Goal: Transaction & Acquisition: Purchase product/service

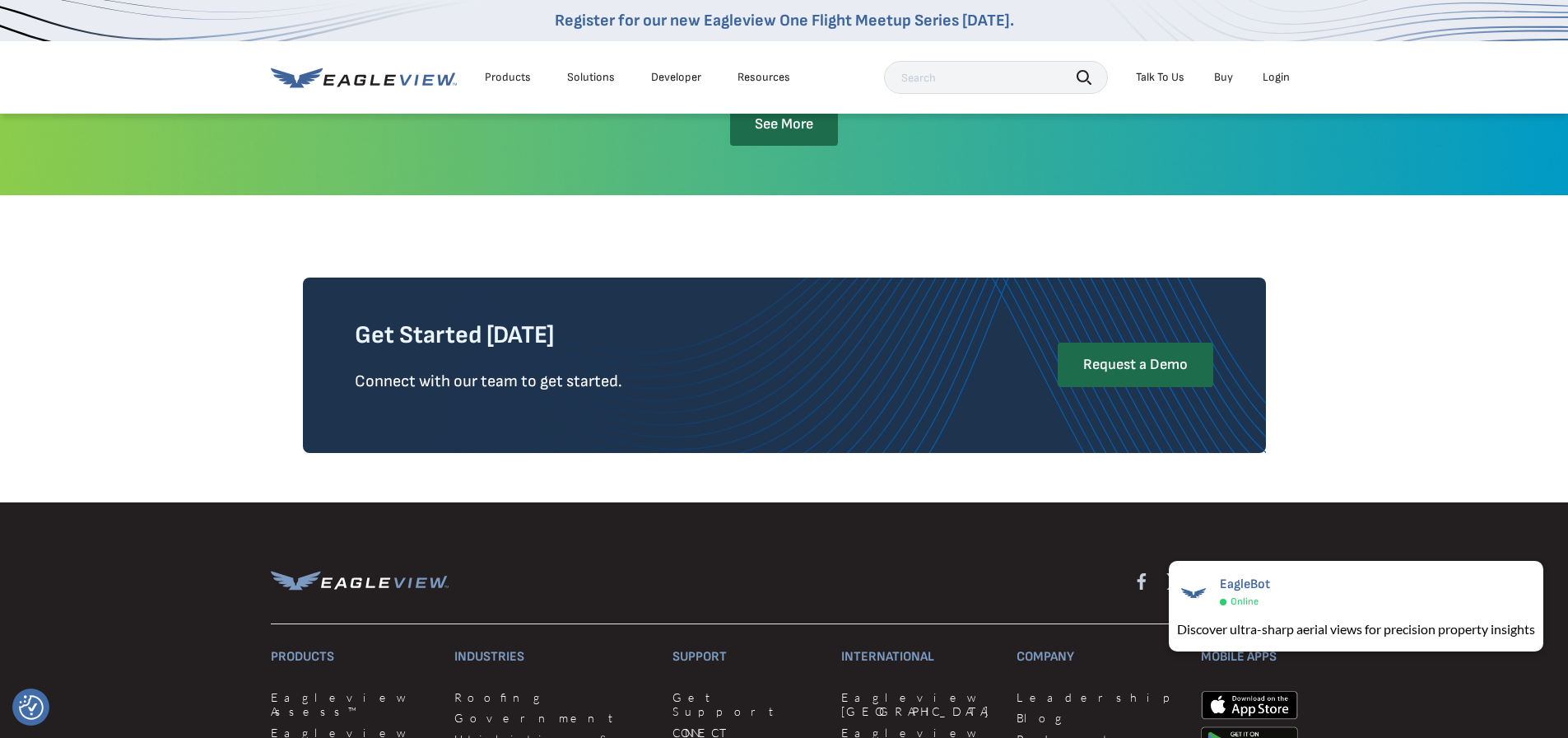
scroll to position [3541, 0]
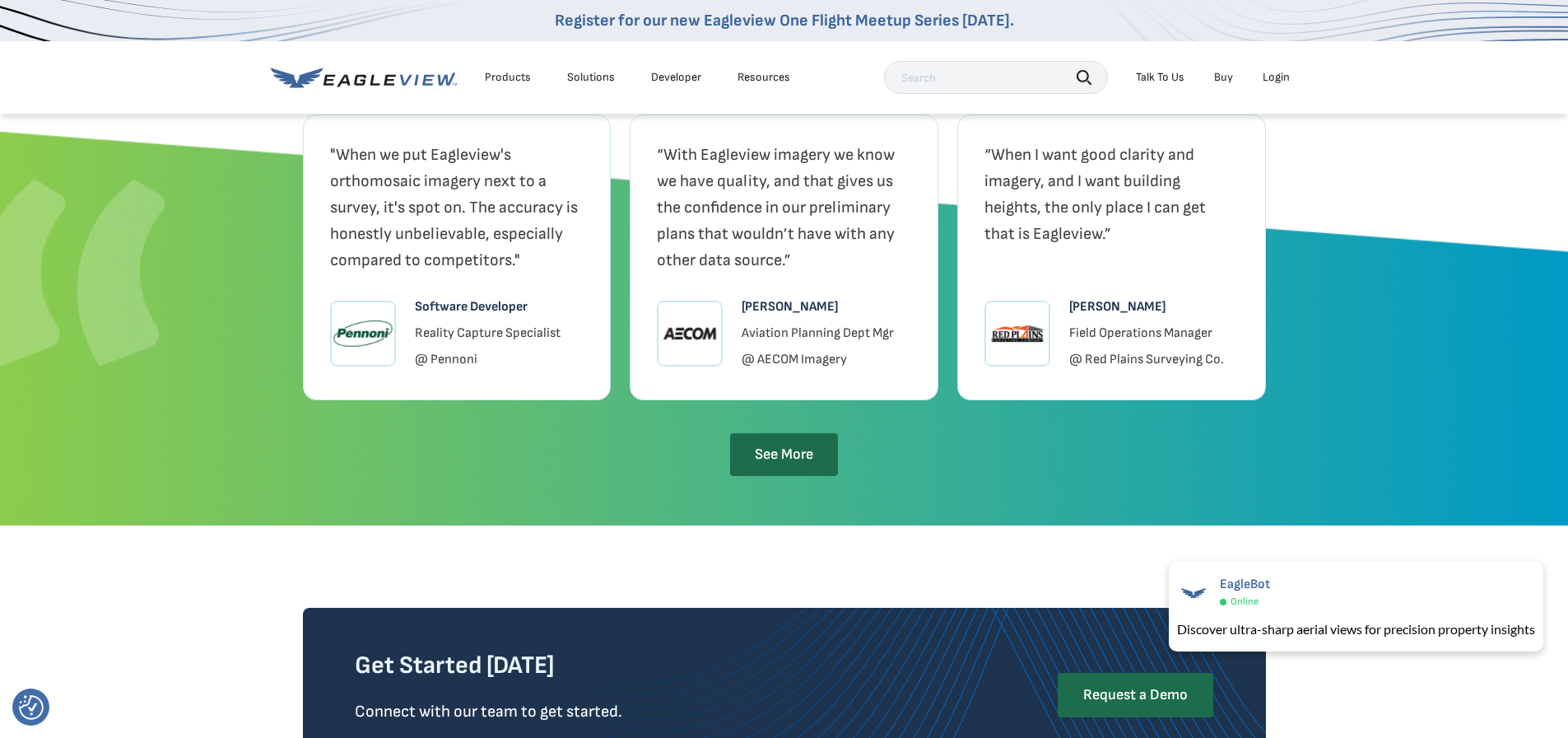
click at [1228, 76] on link "Buy" at bounding box center [1224, 76] width 19 height 15
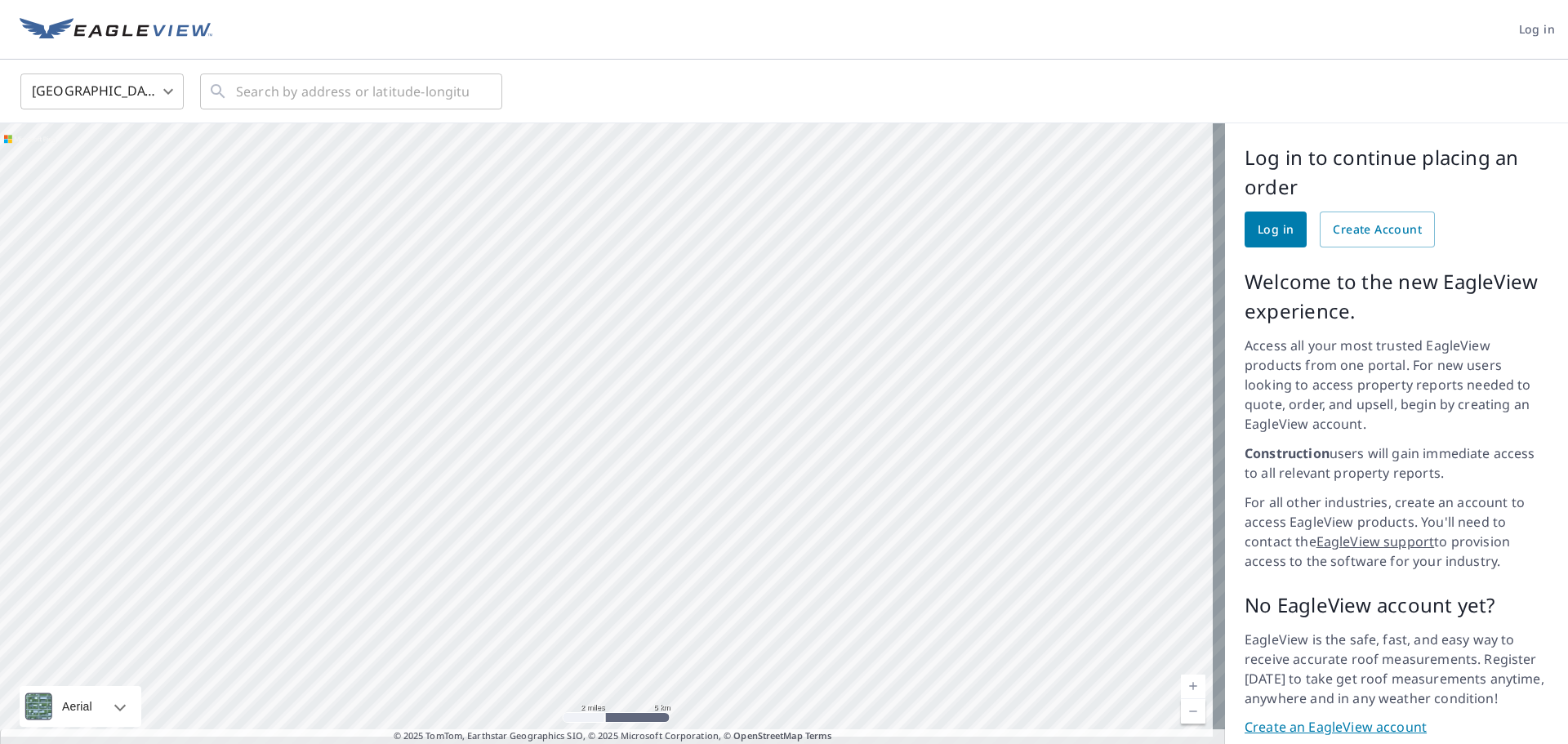
drag, startPoint x: 654, startPoint y: 442, endPoint x: 565, endPoint y: 244, distance: 217.1
click at [565, 244] on div at bounding box center [612, 440] width 1225 height 633
drag, startPoint x: 483, startPoint y: 448, endPoint x: 591, endPoint y: 431, distance: 109.3
click at [591, 431] on div at bounding box center [612, 440] width 1225 height 633
drag, startPoint x: 659, startPoint y: 580, endPoint x: 545, endPoint y: 466, distance: 161.2
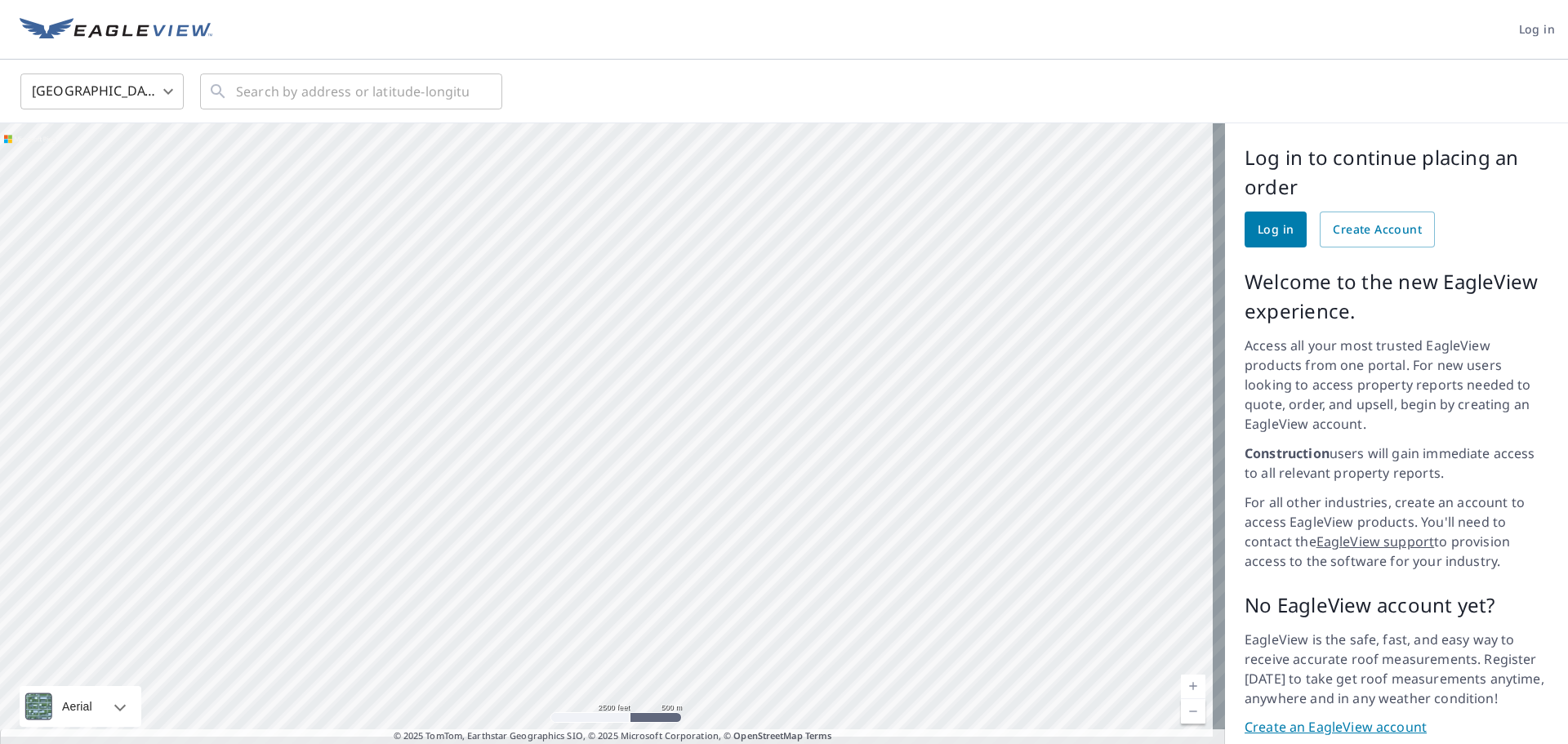
click at [545, 466] on div at bounding box center [612, 440] width 1225 height 633
click at [446, 299] on div at bounding box center [612, 440] width 1225 height 633
click at [345, 99] on input "text" at bounding box center [352, 92] width 233 height 46
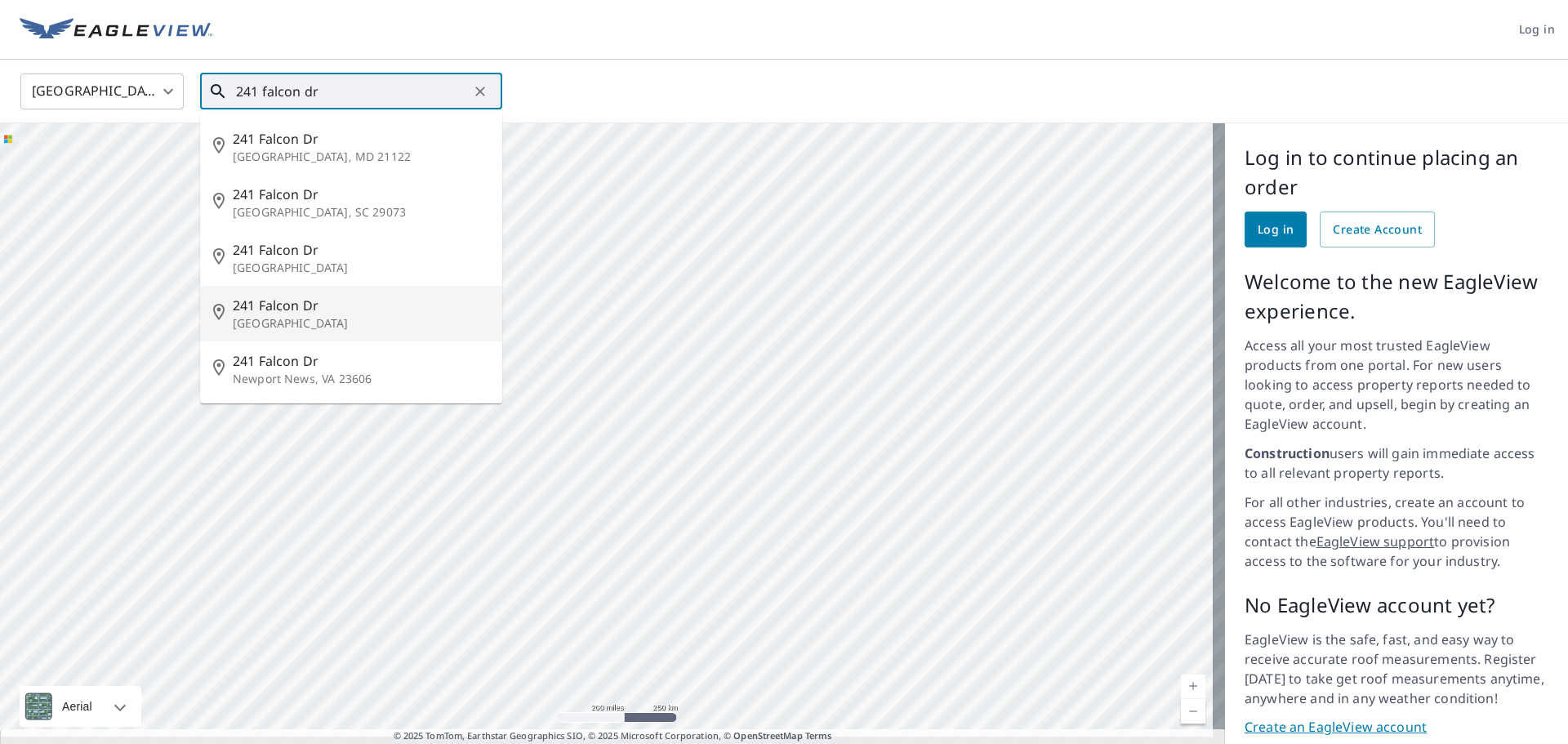
click at [256, 303] on span "241 Falcon Dr" at bounding box center [361, 305] width 256 height 19
type input "241 Falcon Dr Forest Park, GA 30297"
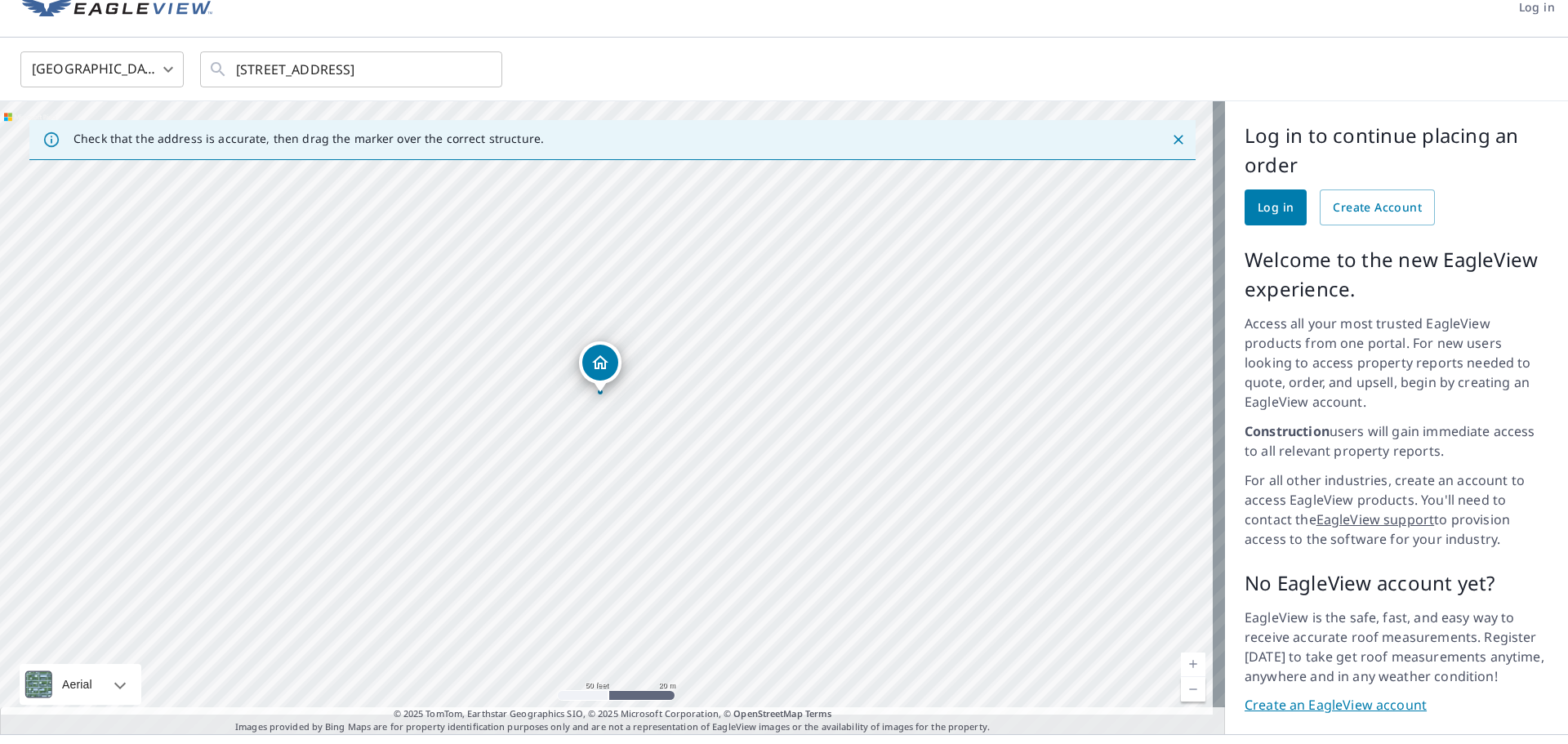
scroll to position [35, 0]
